Goal: Find specific page/section: Find specific page/section

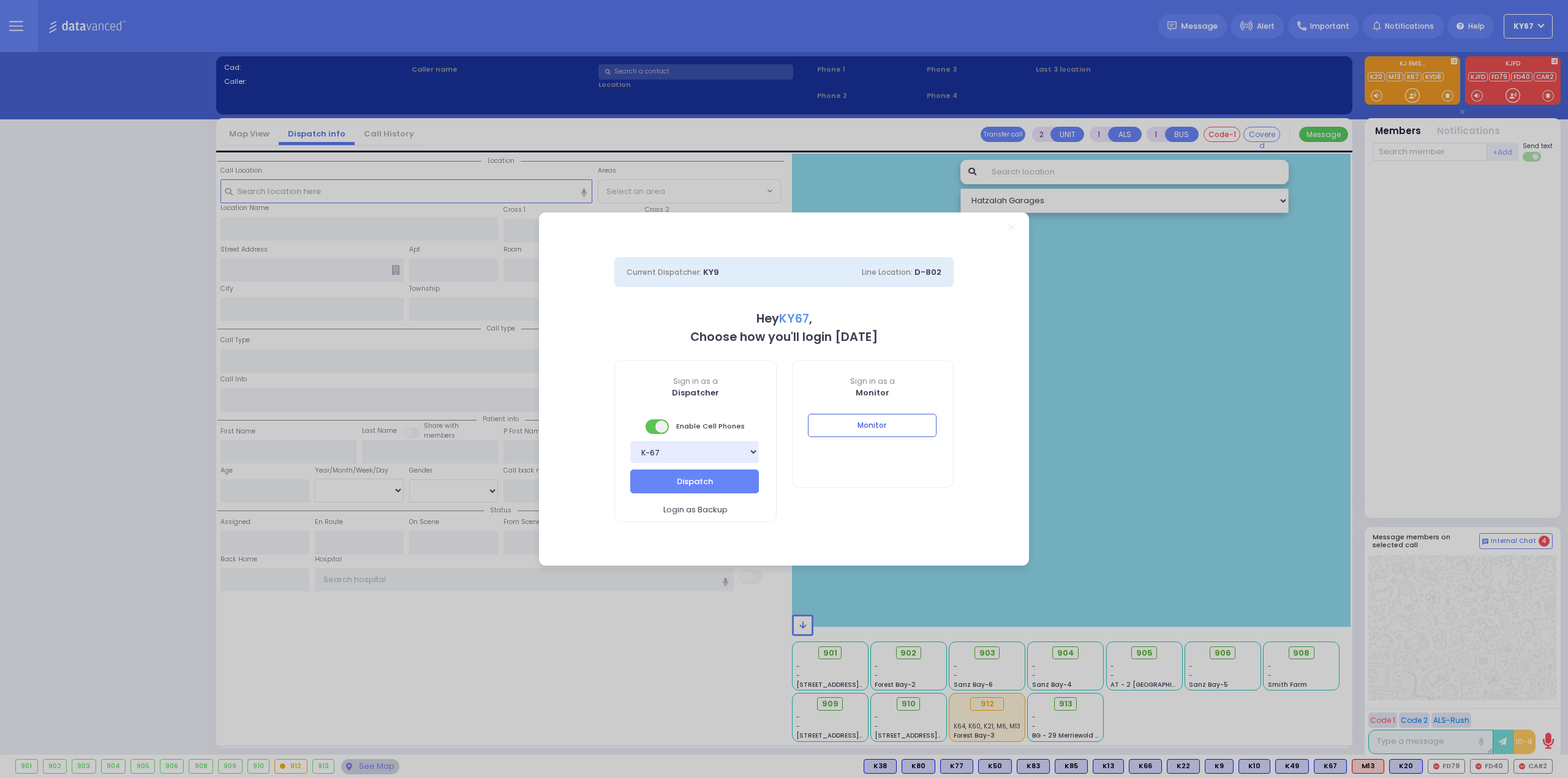
select select "9"
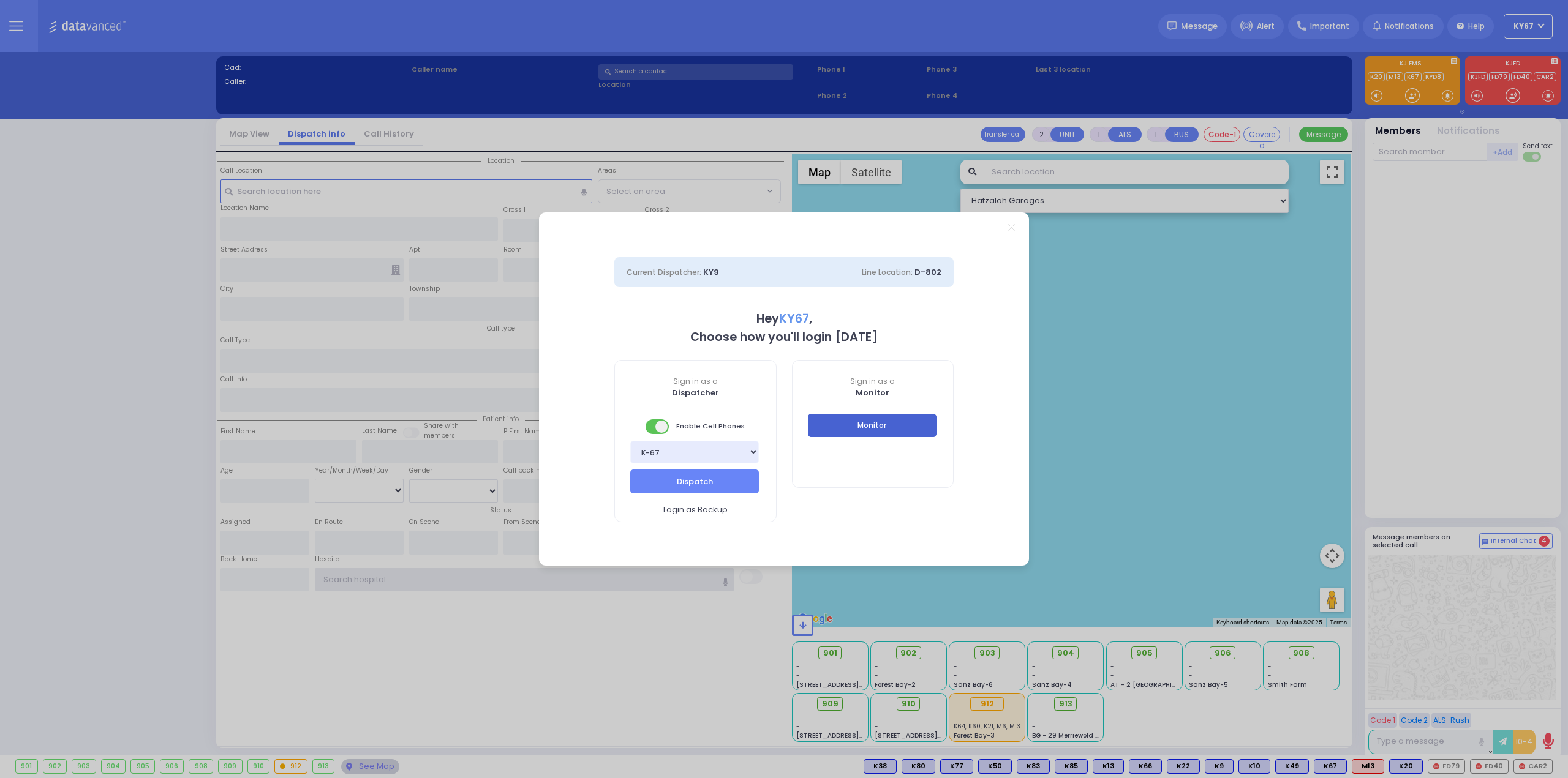
type input "Ky67"
click at [891, 430] on button "Monitor" at bounding box center [871, 425] width 129 height 23
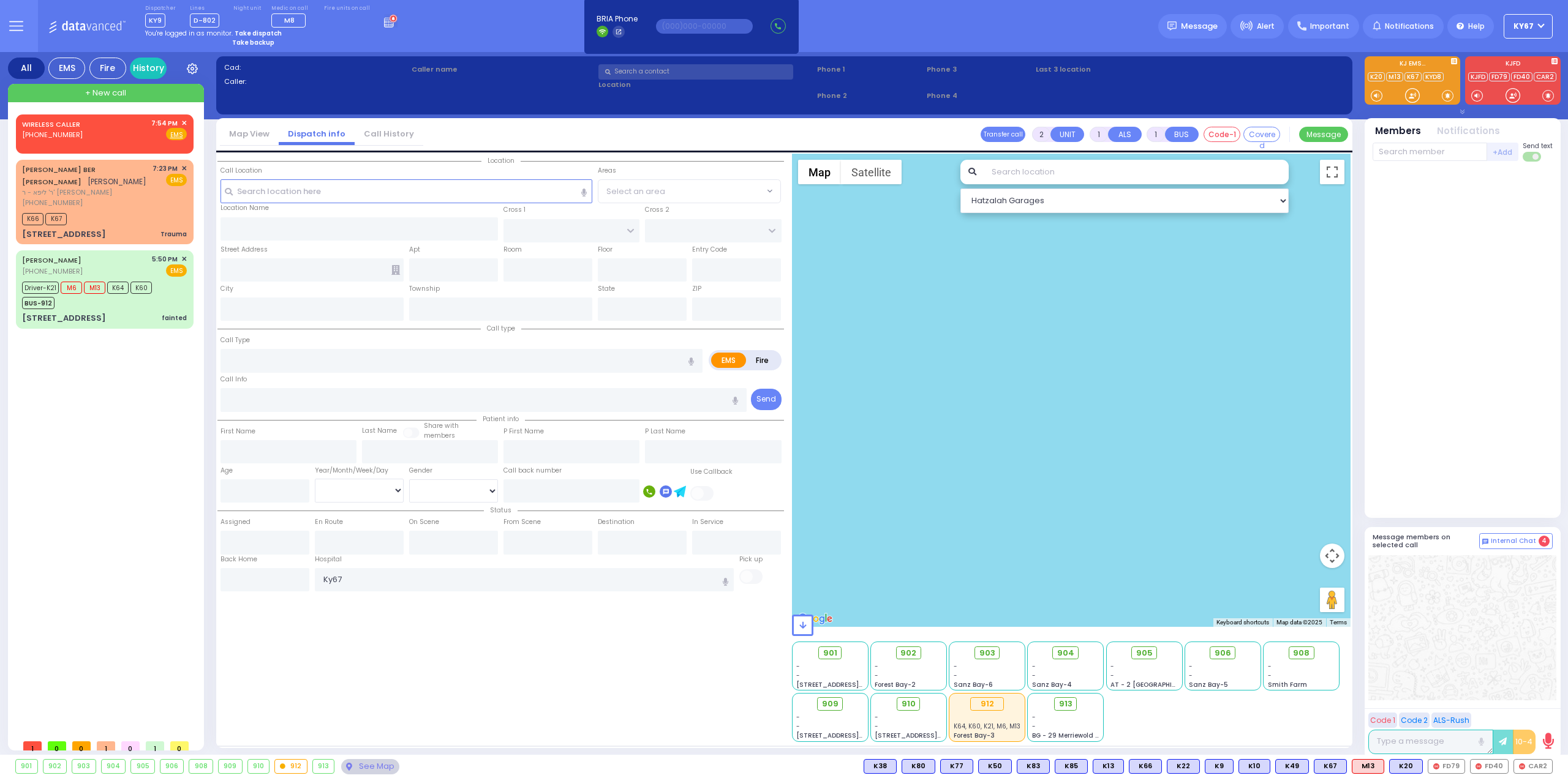
click at [14, 22] on icon at bounding box center [16, 26] width 14 height 14
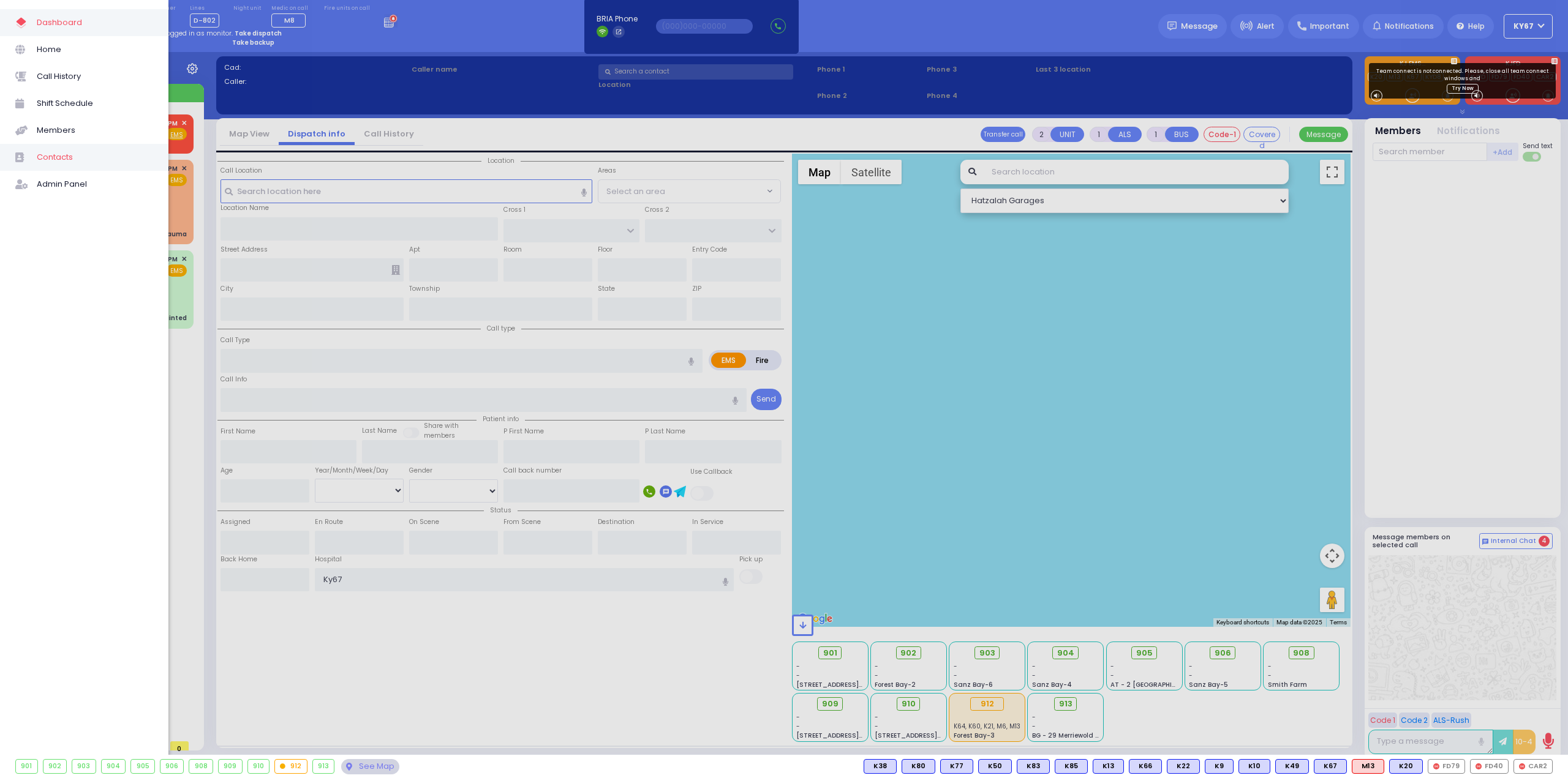
click at [92, 152] on span "Contacts" at bounding box center [94, 157] width 117 height 16
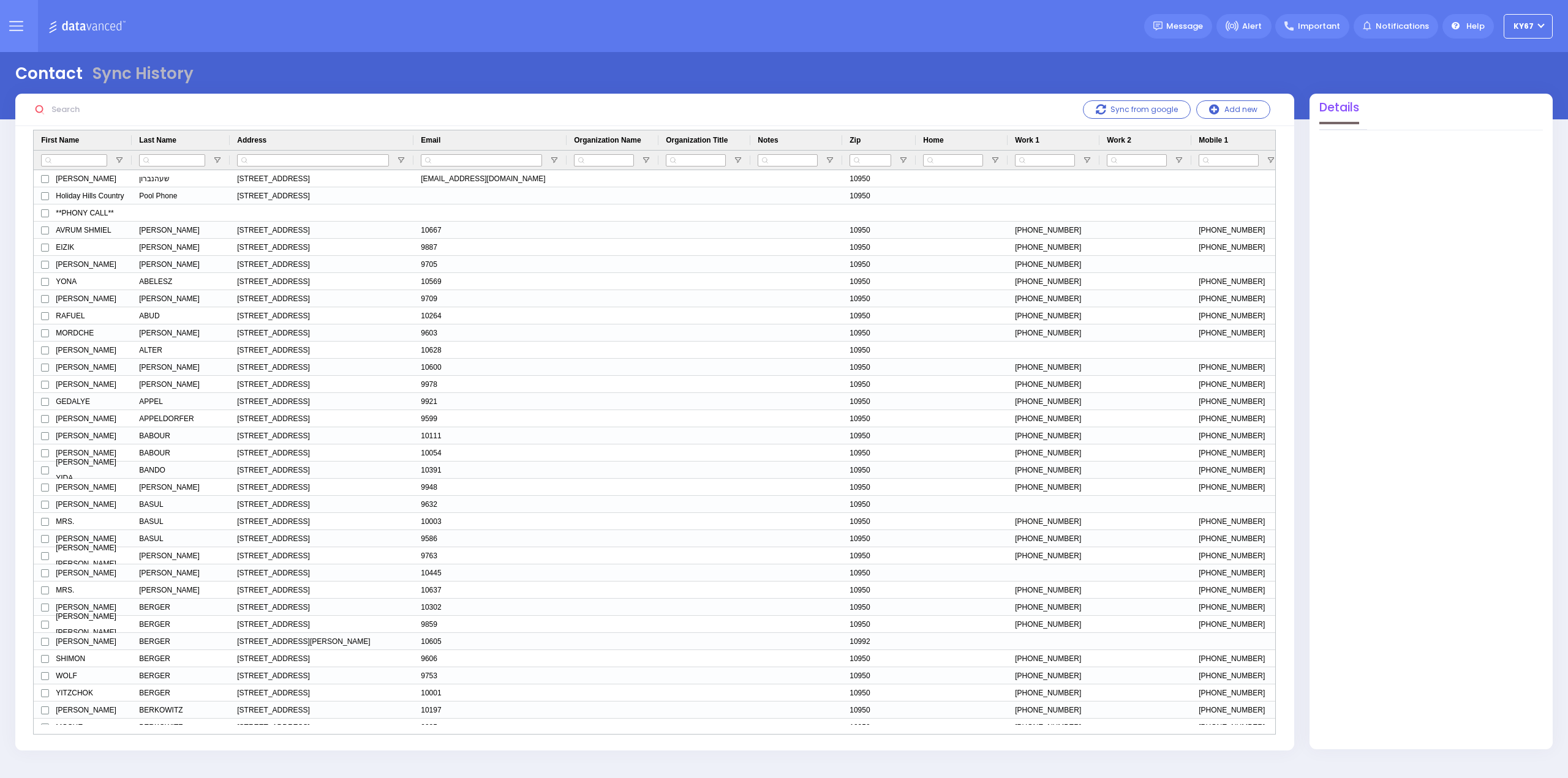
click at [72, 108] on input "text" at bounding box center [138, 109] width 184 height 23
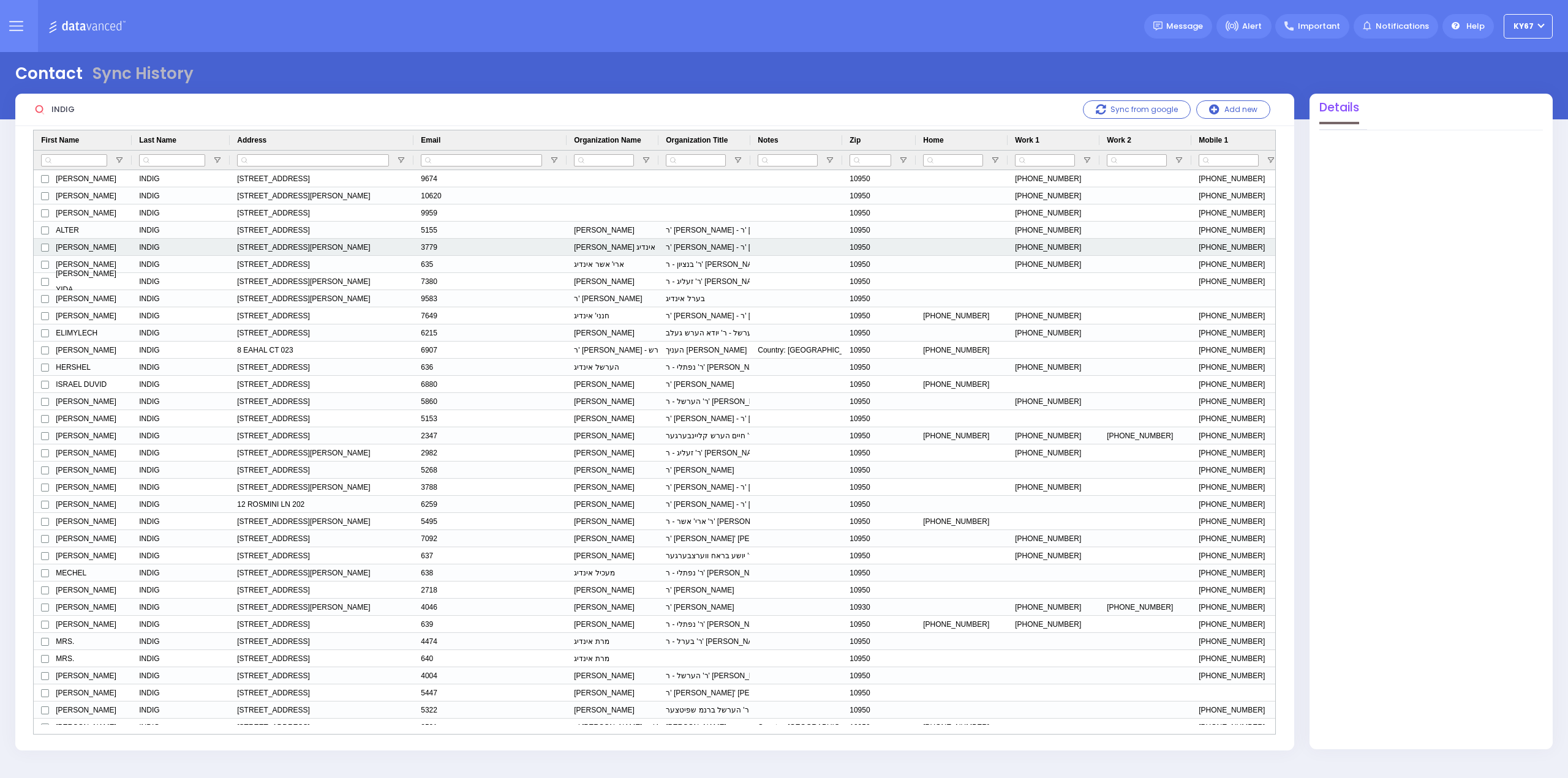
type input "INDIG"
click at [256, 246] on div "44 DALLAS DR MONROE, NY 10950" at bounding box center [321, 247] width 184 height 17
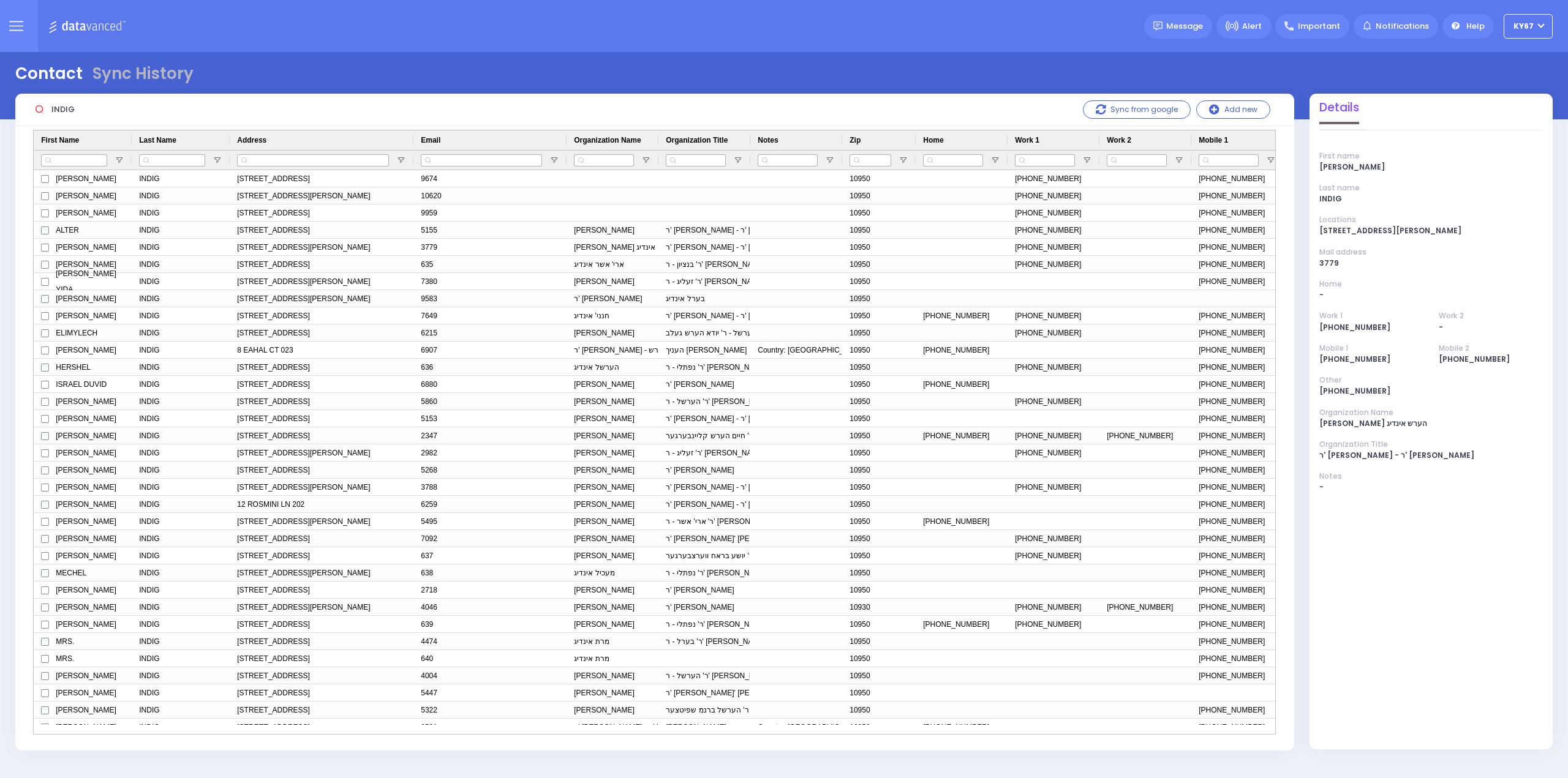
click at [9, 23] on button at bounding box center [16, 26] width 44 height 52
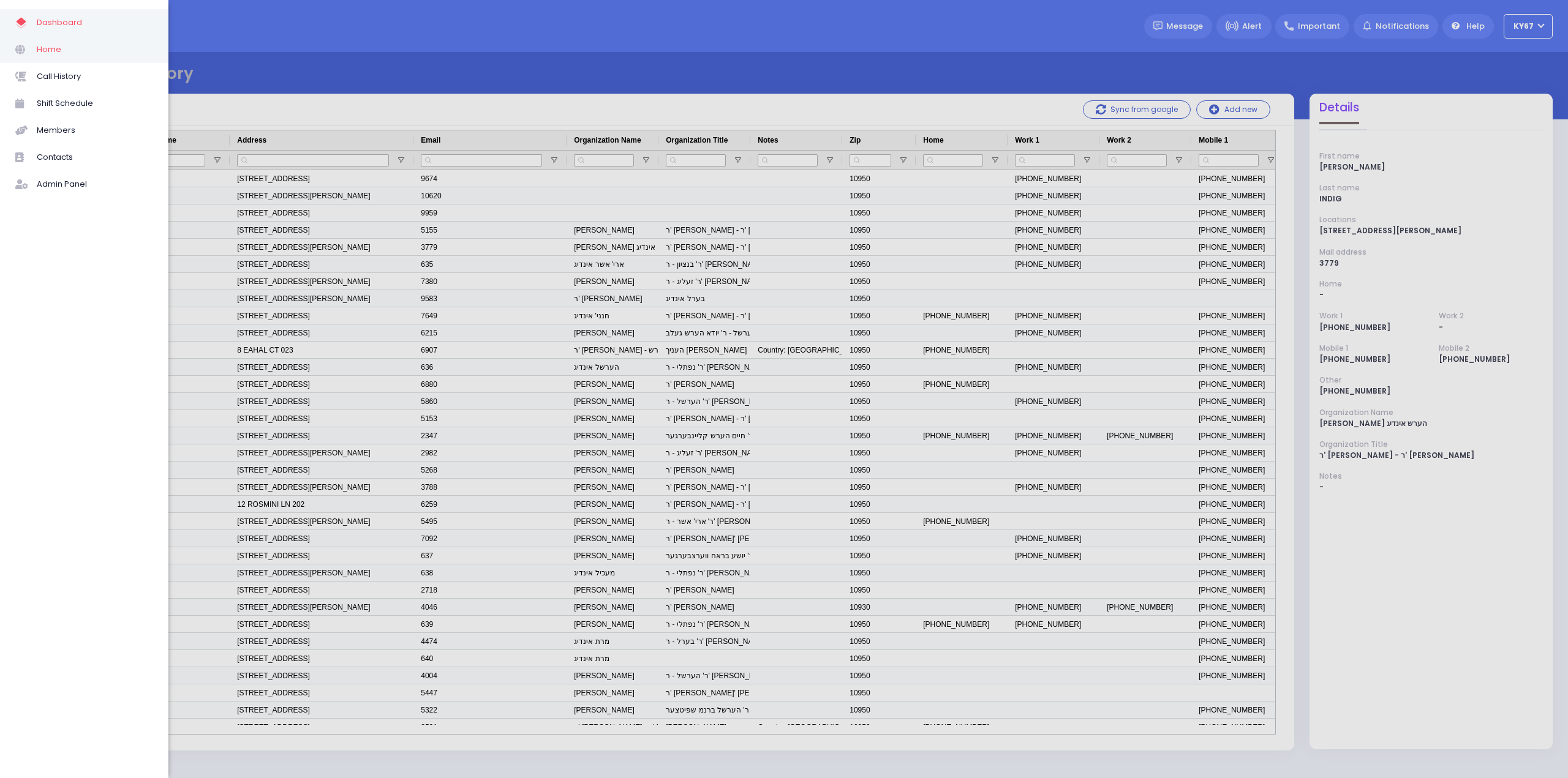
click at [59, 51] on span "Home" at bounding box center [94, 49] width 117 height 16
